Goal: Information Seeking & Learning: Learn about a topic

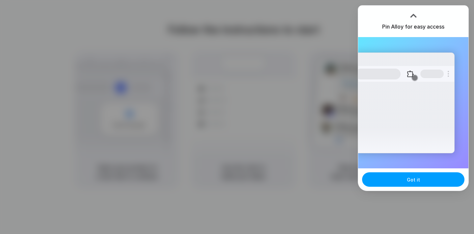
click at [420, 181] on button "Got it" at bounding box center [413, 180] width 102 height 14
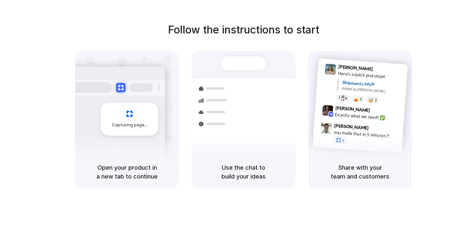
click at [349, 174] on h5 "Share with your team and customers" at bounding box center [360, 172] width 88 height 18
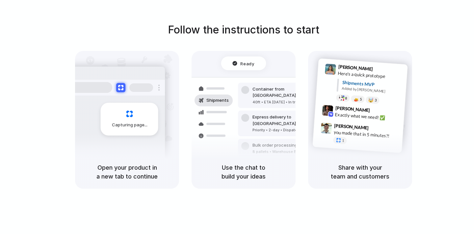
click at [236, 170] on h5 "Use the chat to build your ideas" at bounding box center [243, 172] width 88 height 18
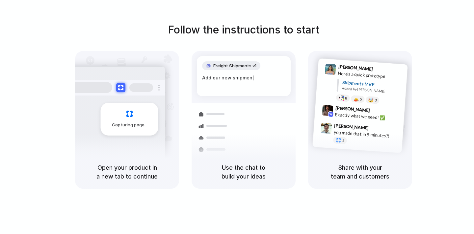
click at [231, 71] on div "Freight Shipments v1 Add our new shipmen |" at bounding box center [244, 76] width 94 height 40
click at [231, 71] on div "Freight Shipments v1 Add our new shipments tab |" at bounding box center [244, 76] width 94 height 40
click at [231, 71] on div "Freight Shipments v1 Add our new shipments tab based |" at bounding box center [244, 76] width 94 height 40
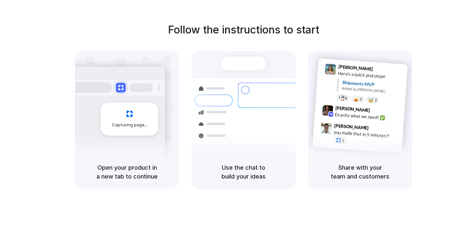
click at [128, 172] on h5 "Open your product in a new tab to continue" at bounding box center [127, 172] width 88 height 18
